Goal: Information Seeking & Learning: Learn about a topic

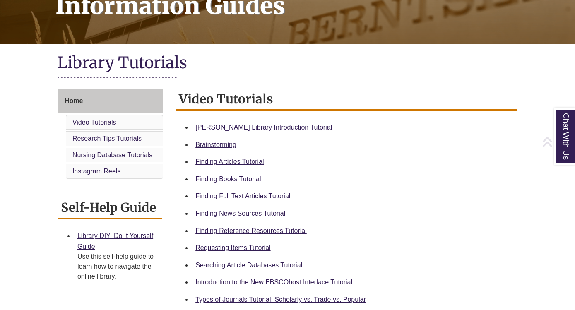
scroll to position [147, 0]
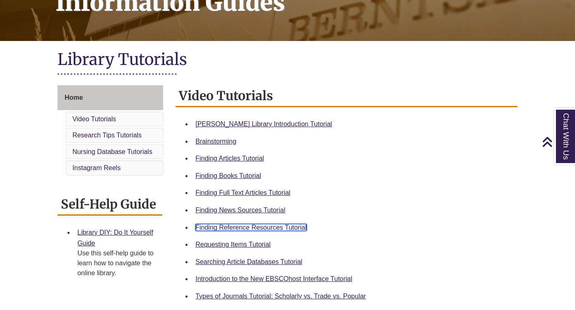
click at [280, 229] on link "Finding Reference Resources Tutorial" at bounding box center [250, 227] width 111 height 7
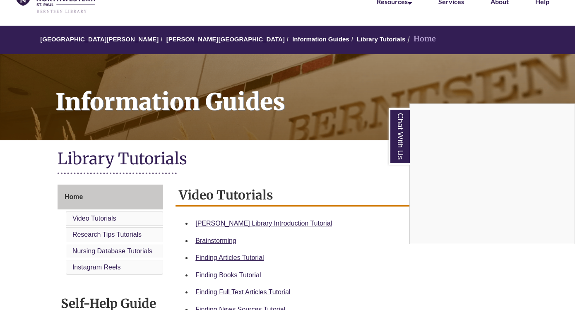
scroll to position [0, 0]
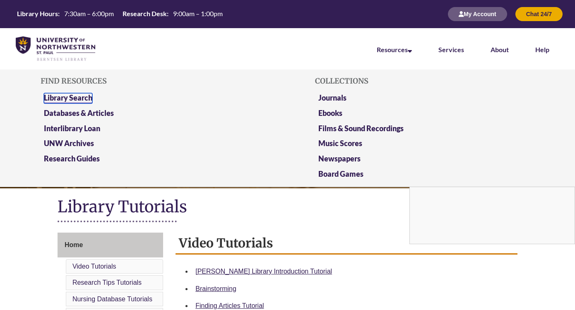
click at [75, 98] on link "Library Search" at bounding box center [68, 98] width 48 height 10
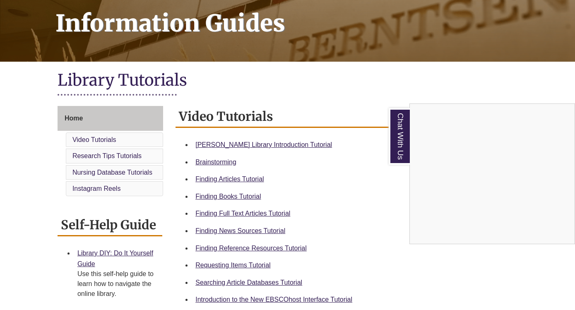
scroll to position [130, 0]
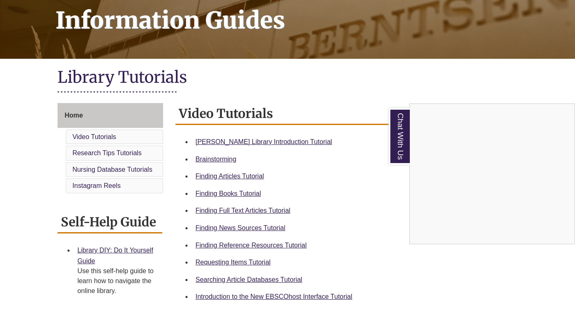
click at [267, 246] on div "Chat With Us" at bounding box center [287, 155] width 575 height 310
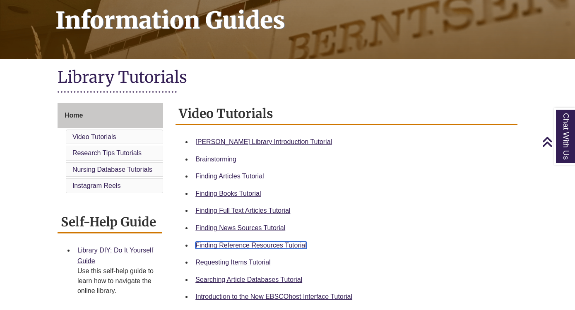
click at [265, 246] on link "Finding Reference Resources Tutorial" at bounding box center [250, 245] width 111 height 7
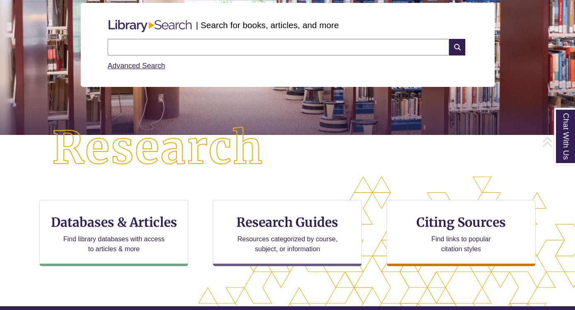
scroll to position [105, 0]
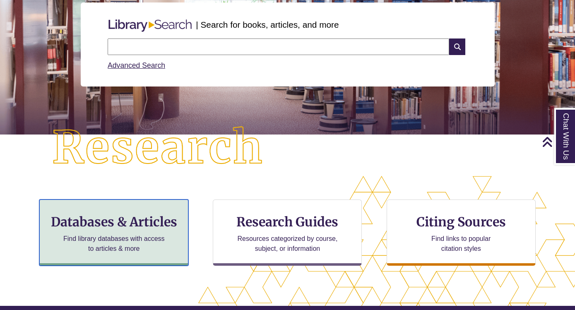
click at [140, 215] on h3 "Databases & Articles" at bounding box center [113, 222] width 135 height 16
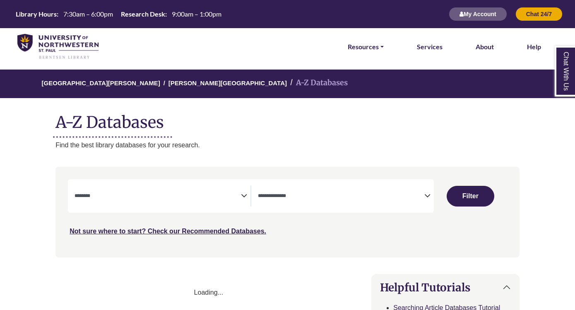
select select "Database Subject Filter"
select select "Database Types Filter"
select select "Database Subject Filter"
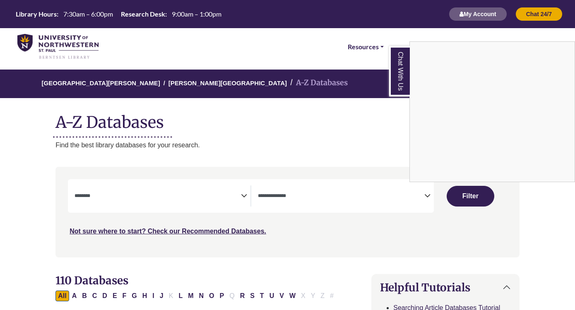
click at [279, 201] on div "Chat With Us" at bounding box center [287, 155] width 575 height 310
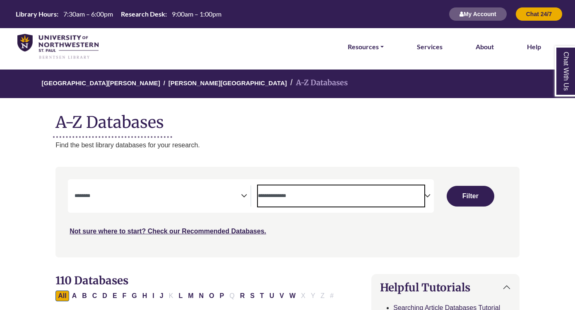
click at [330, 191] on span "Search filters" at bounding box center [341, 194] width 166 height 7
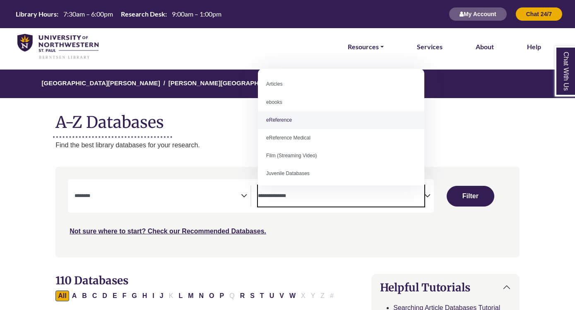
select select "*****"
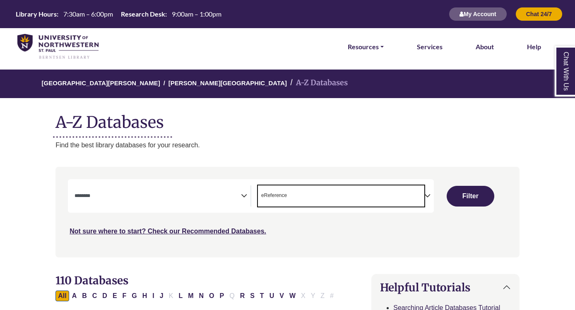
scroll to position [16, 0]
click at [203, 195] on textarea "Search" at bounding box center [158, 196] width 166 height 7
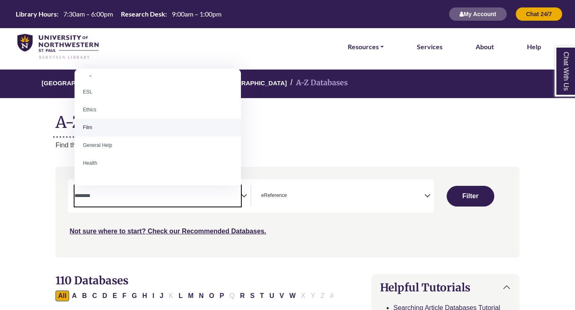
scroll to position [299, 0]
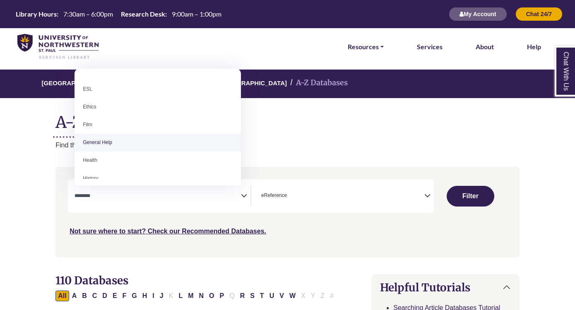
select select "*****"
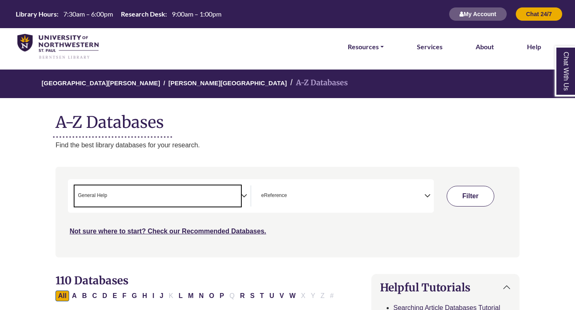
click at [464, 197] on button "Filter" at bounding box center [471, 196] width 48 height 21
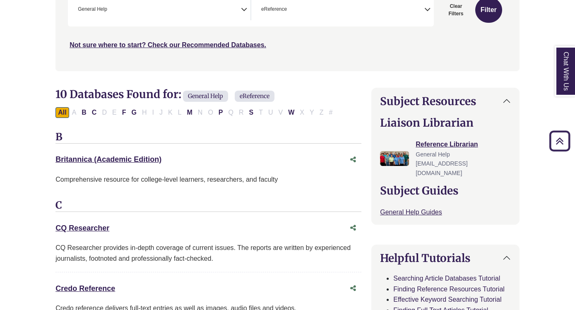
scroll to position [187, 0]
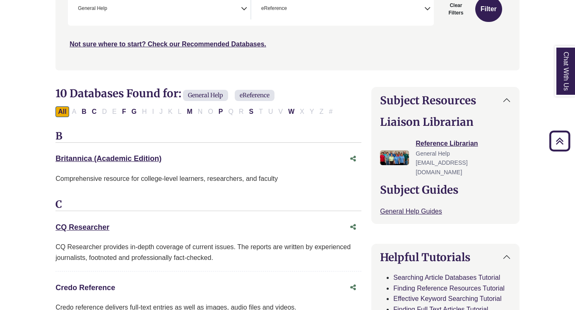
click at [83, 290] on link "Credo Reference This link opens in a new window" at bounding box center [85, 288] width 60 height 8
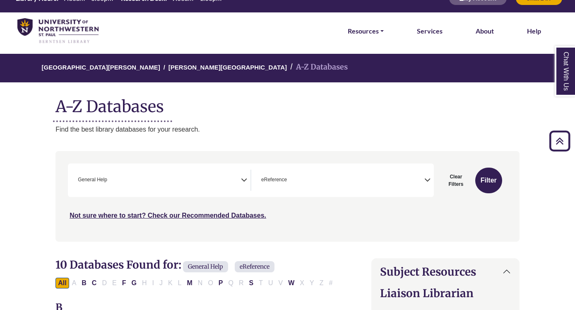
scroll to position [0, 0]
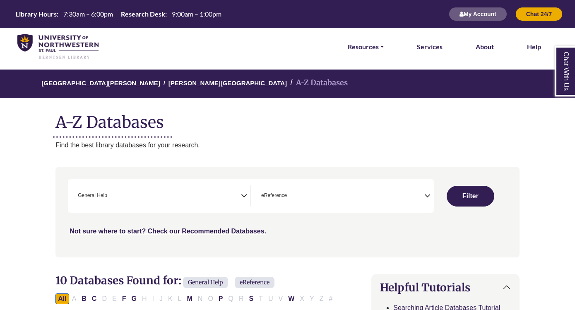
select select "Database Subject Filter"
select select "Database Types Filter"
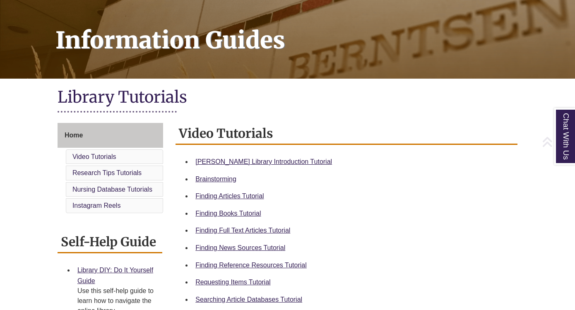
scroll to position [111, 0]
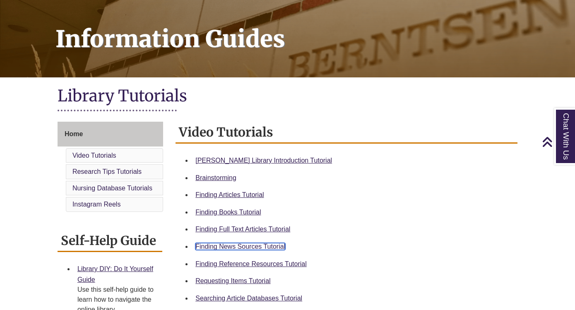
click at [245, 245] on link "Finding News Sources Tutorial" at bounding box center [240, 246] width 90 height 7
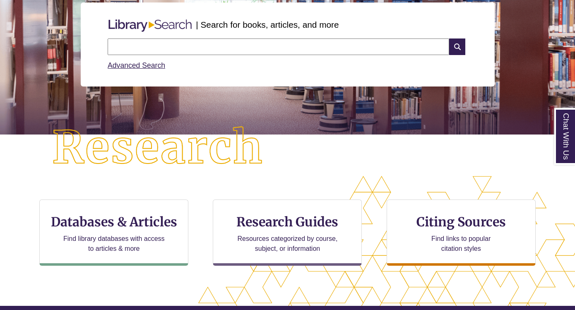
click at [371, 50] on input "text" at bounding box center [279, 47] width 342 height 17
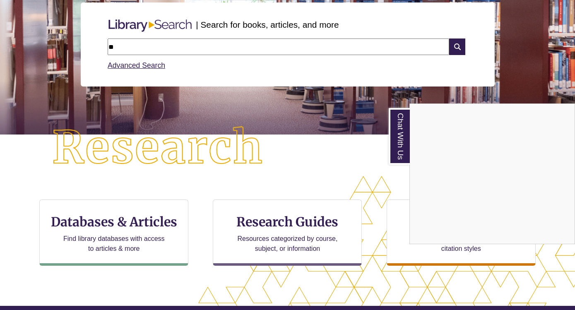
type input "*"
paste input "**********"
type input "**********"
click at [453, 48] on div "Chat With Us" at bounding box center [287, 155] width 575 height 310
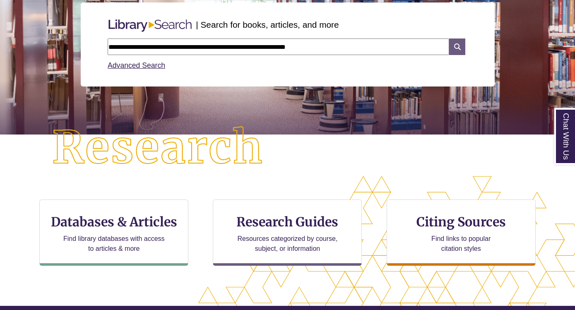
click at [453, 45] on icon at bounding box center [457, 47] width 16 height 17
